Goal: Navigation & Orientation: Find specific page/section

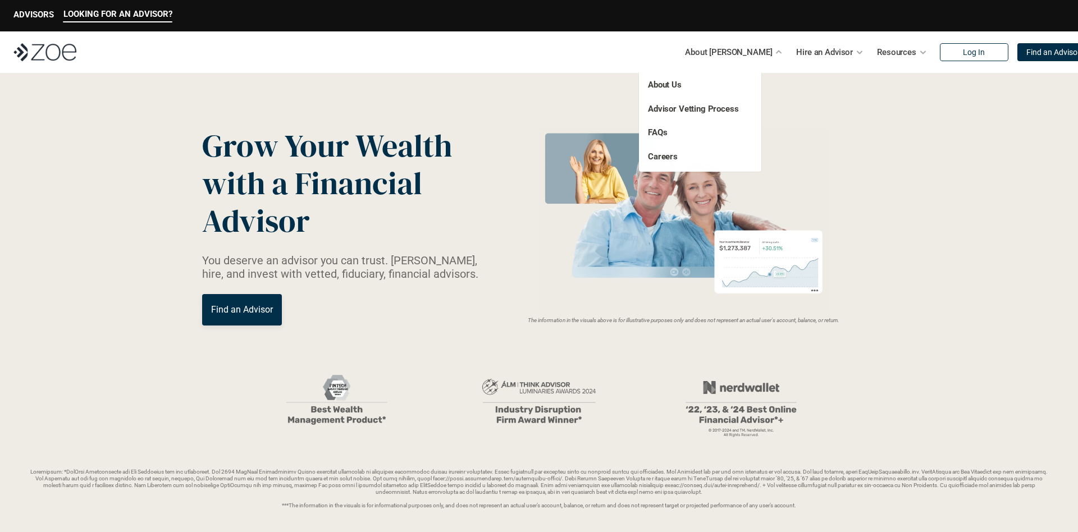
click at [739, 49] on p "About [PERSON_NAME]" at bounding box center [728, 52] width 87 height 17
click at [671, 85] on link "About Us" at bounding box center [665, 85] width 34 height 10
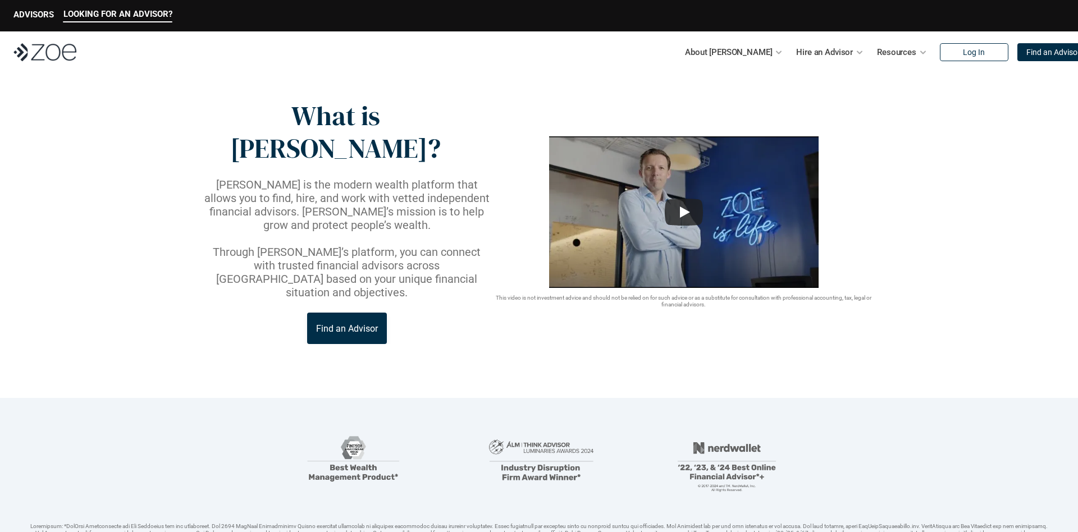
click at [397, 313] on div "Find an Advisor" at bounding box center [347, 328] width 290 height 31
click at [349, 425] on img at bounding box center [353, 460] width 153 height 71
click at [769, 325] on header "What is Zoe? Zoe is the modern wealth platform that allows you to find, hire, a…" at bounding box center [539, 235] width 1078 height 325
click at [26, 17] on p "ADVISORS" at bounding box center [33, 15] width 40 height 10
